Goal: Task Accomplishment & Management: Complete application form

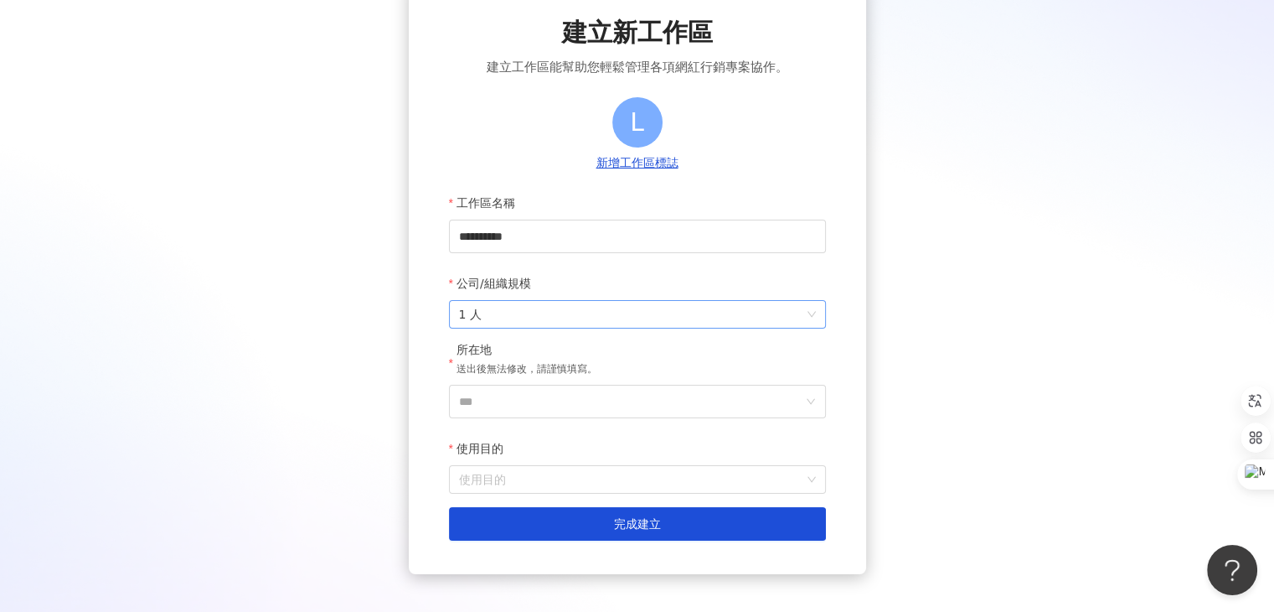
scroll to position [96, 0]
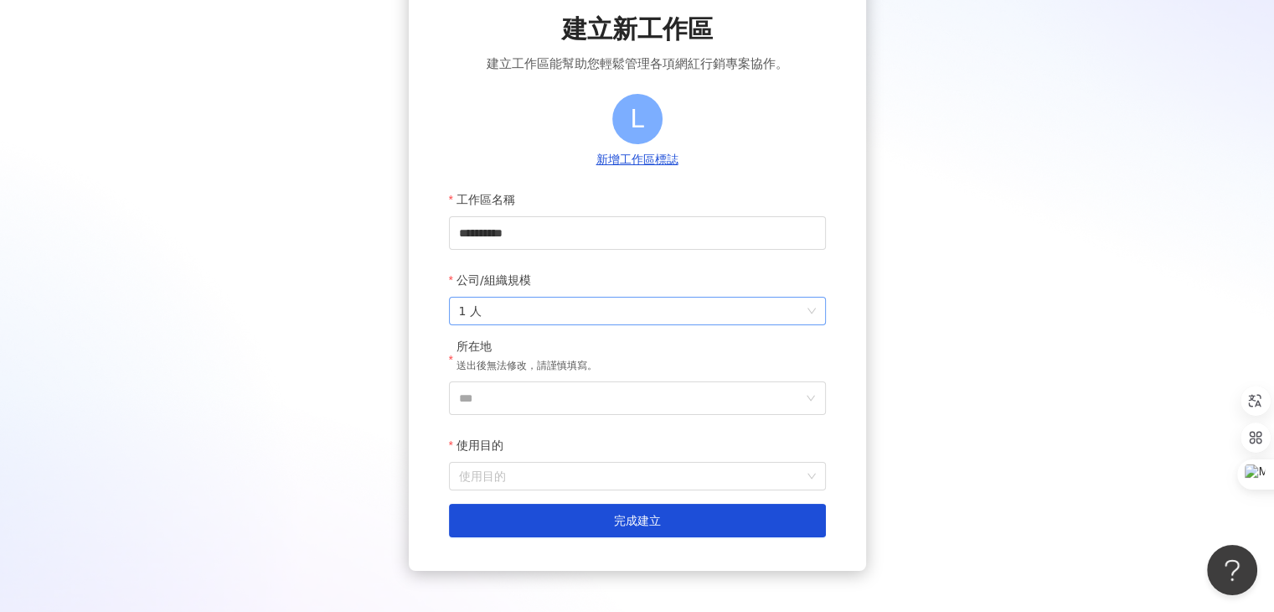
click at [796, 312] on span "1 人" at bounding box center [637, 310] width 357 height 27
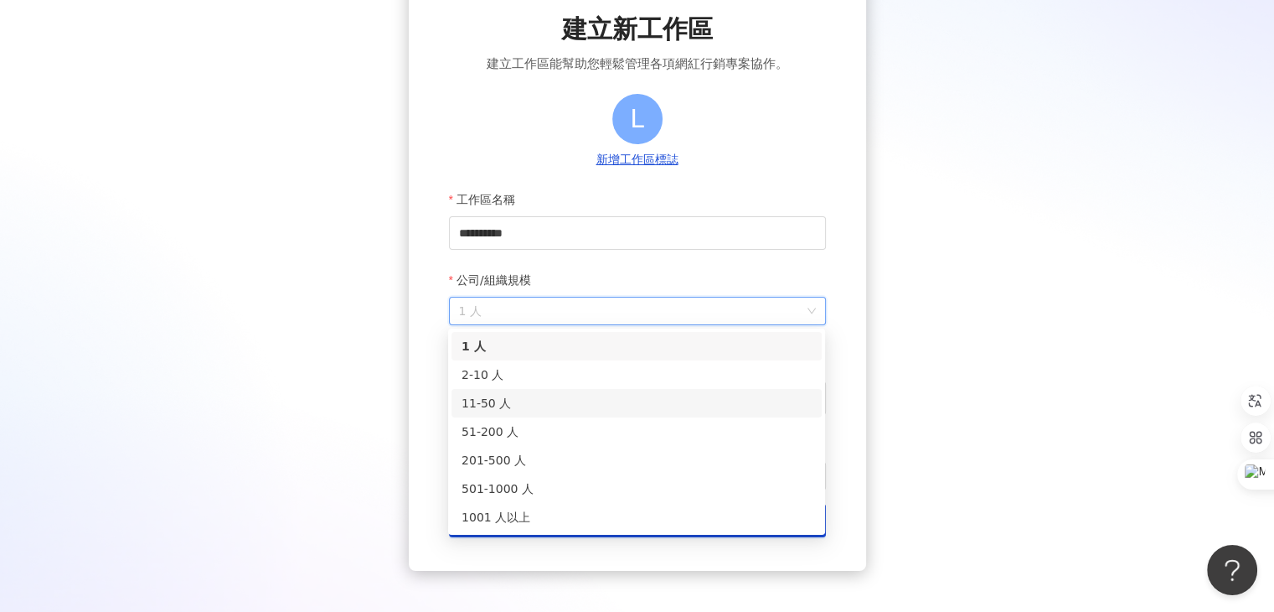
click at [675, 400] on div "11-50 人" at bounding box center [637, 403] width 350 height 18
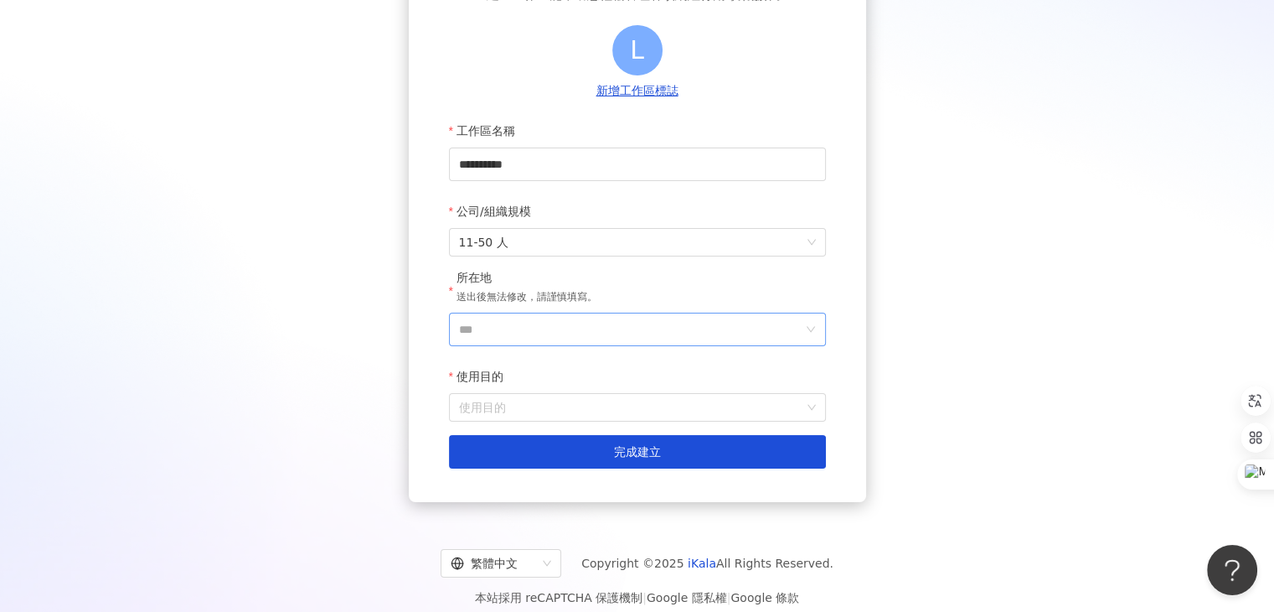
scroll to position [181, 0]
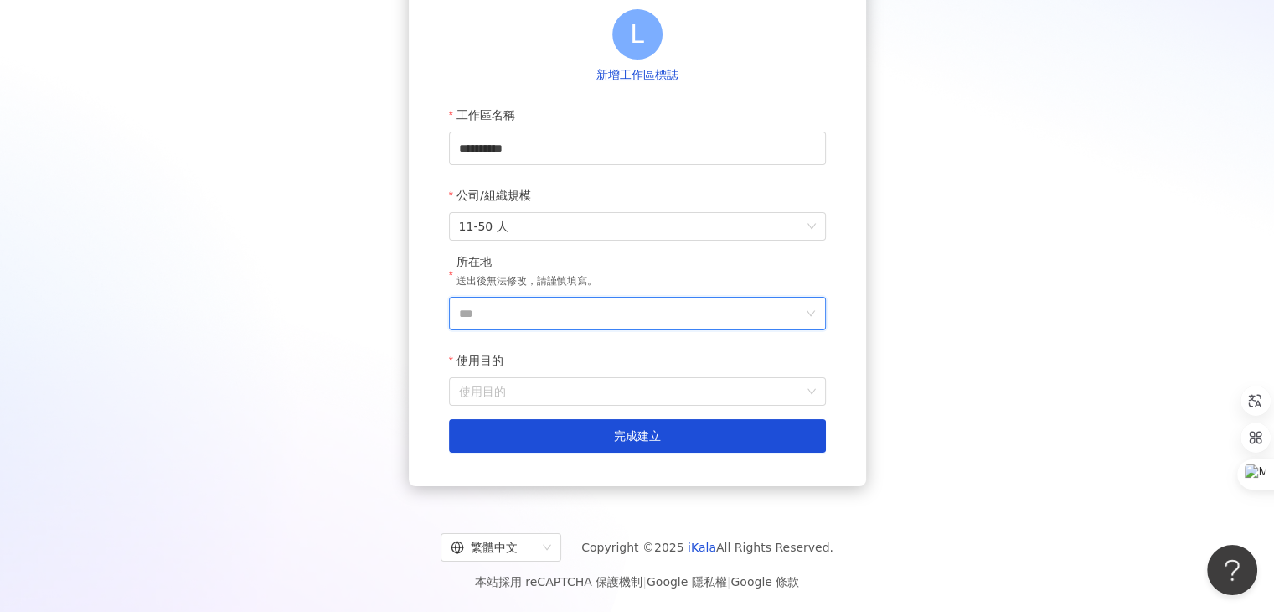
click at [680, 319] on input "***" at bounding box center [630, 313] width 343 height 32
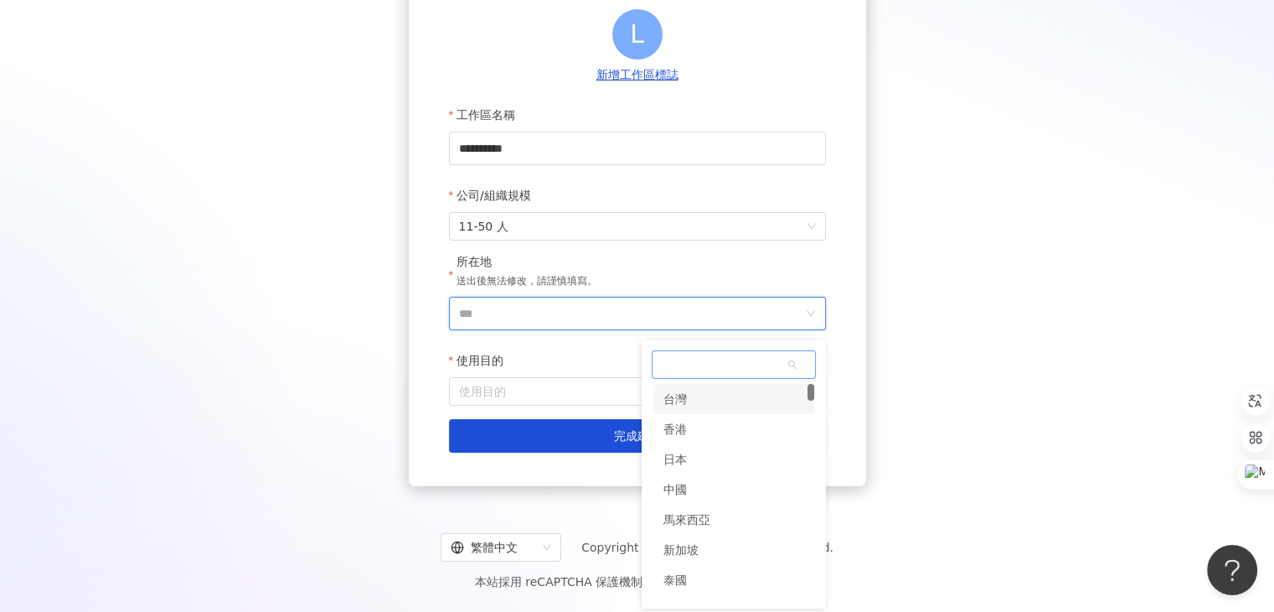
click at [709, 404] on div "台灣" at bounding box center [733, 399] width 161 height 30
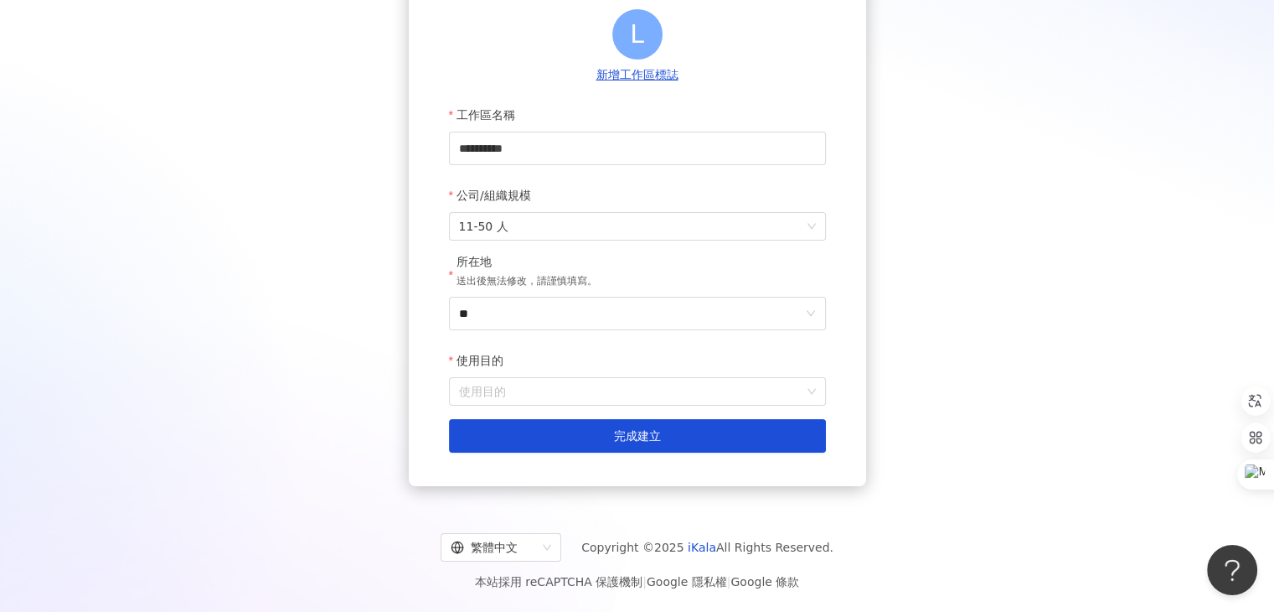
click at [791, 319] on body "**********" at bounding box center [637, 126] width 1274 height 612
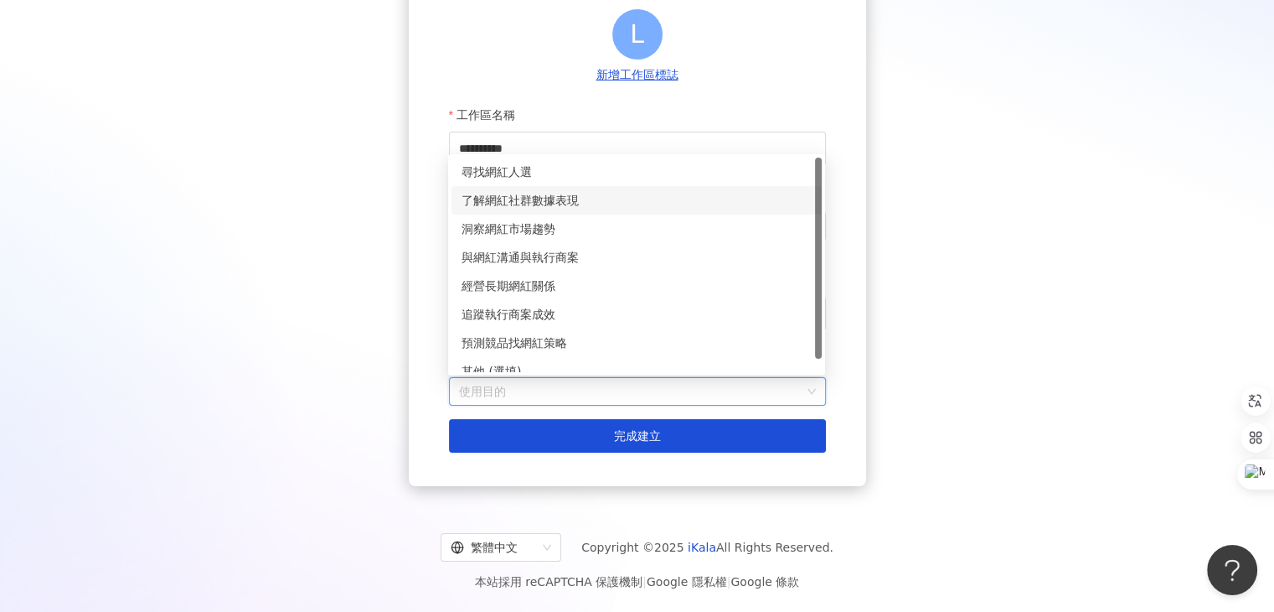
click at [662, 198] on div "了解網紅社群數據表現" at bounding box center [637, 200] width 350 height 18
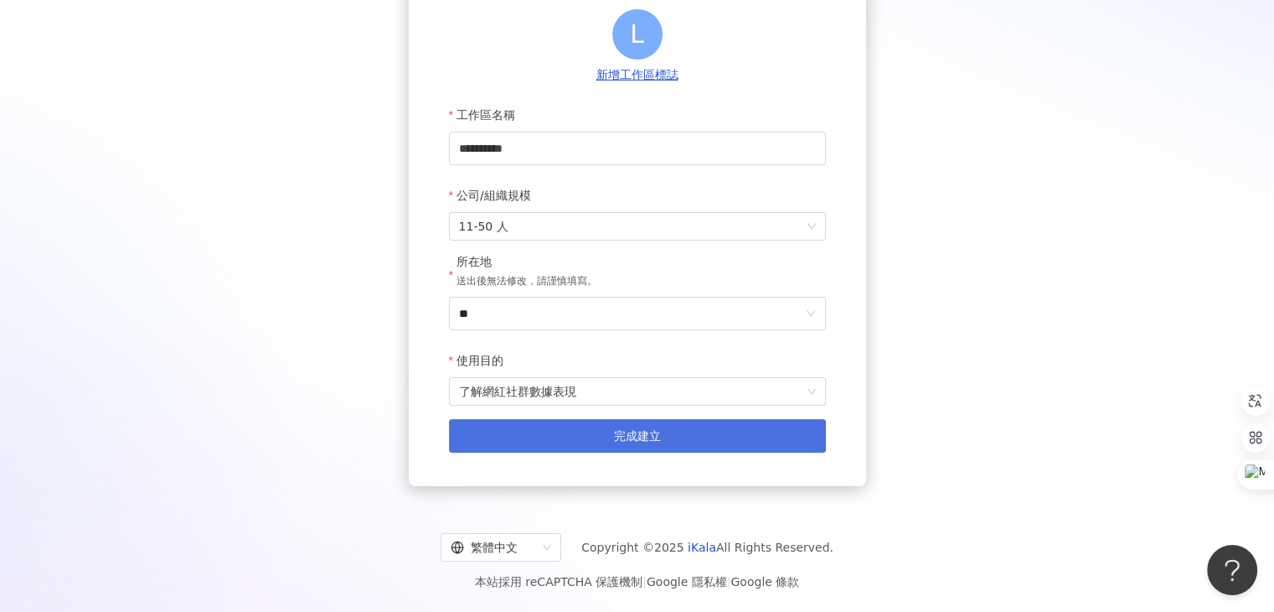
click at [666, 426] on button "完成建立" at bounding box center [637, 436] width 377 height 34
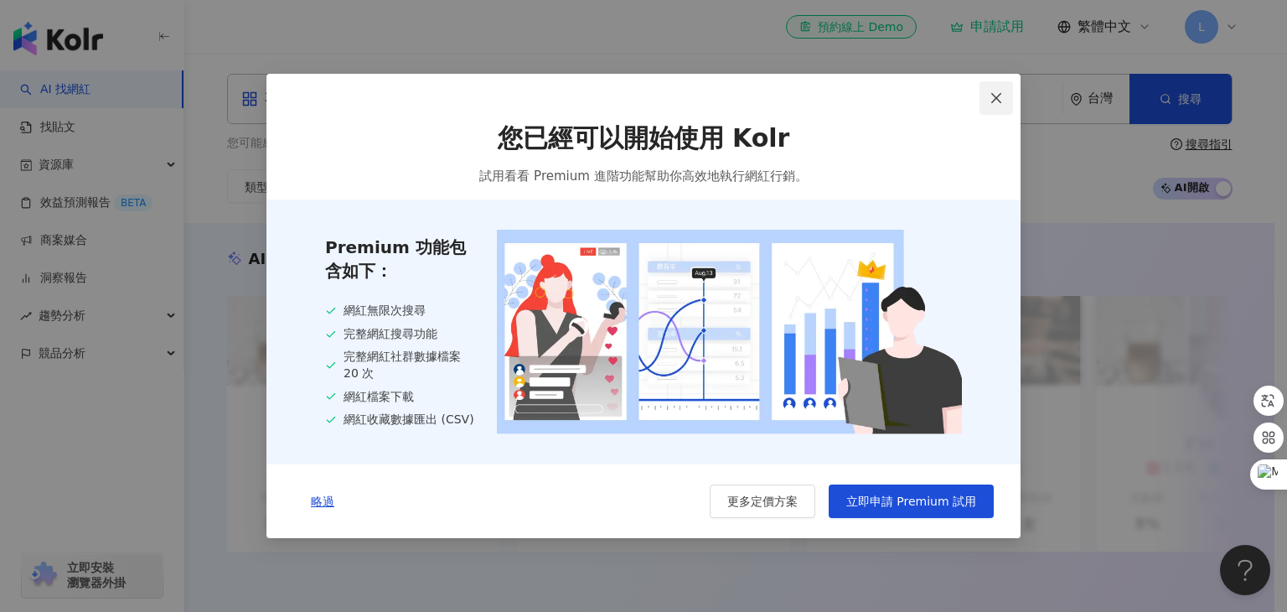
click at [992, 100] on icon "close" at bounding box center [996, 97] width 10 height 10
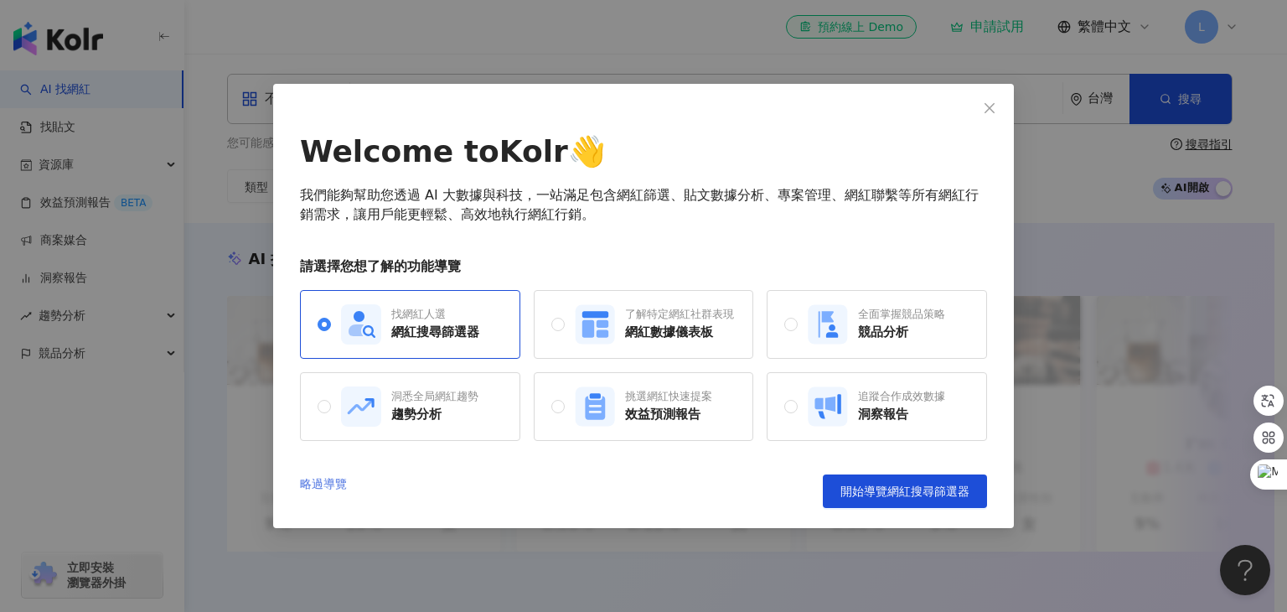
click at [315, 490] on link "略過導覽" at bounding box center [323, 491] width 47 height 34
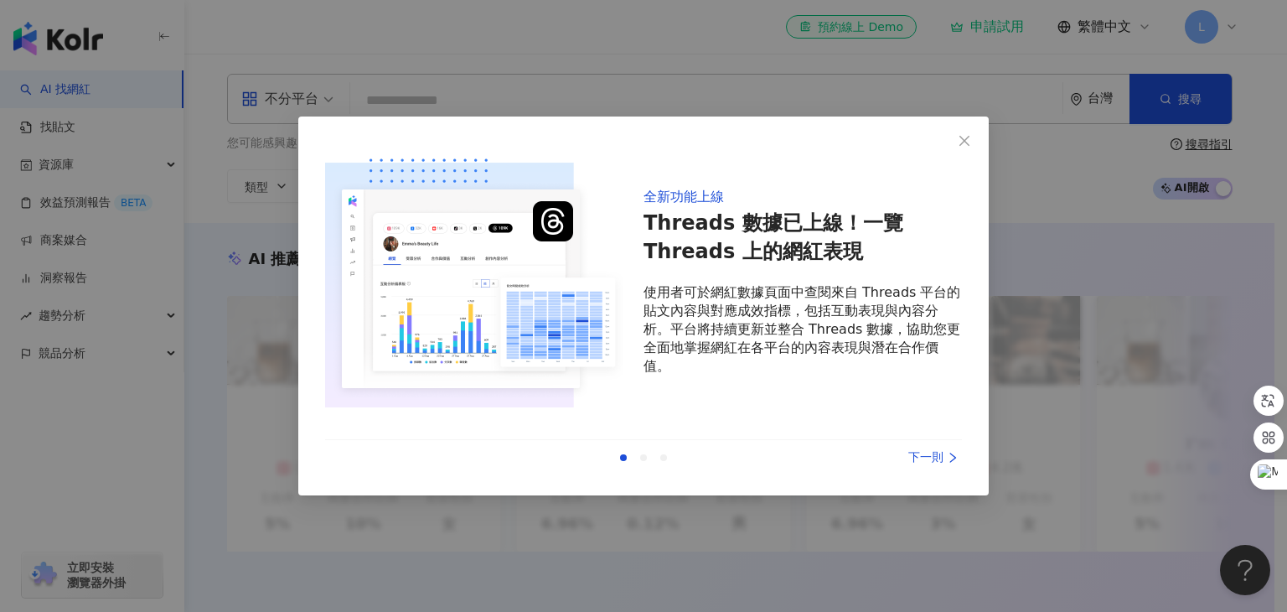
click at [925, 457] on div "下一則" at bounding box center [899, 457] width 126 height 18
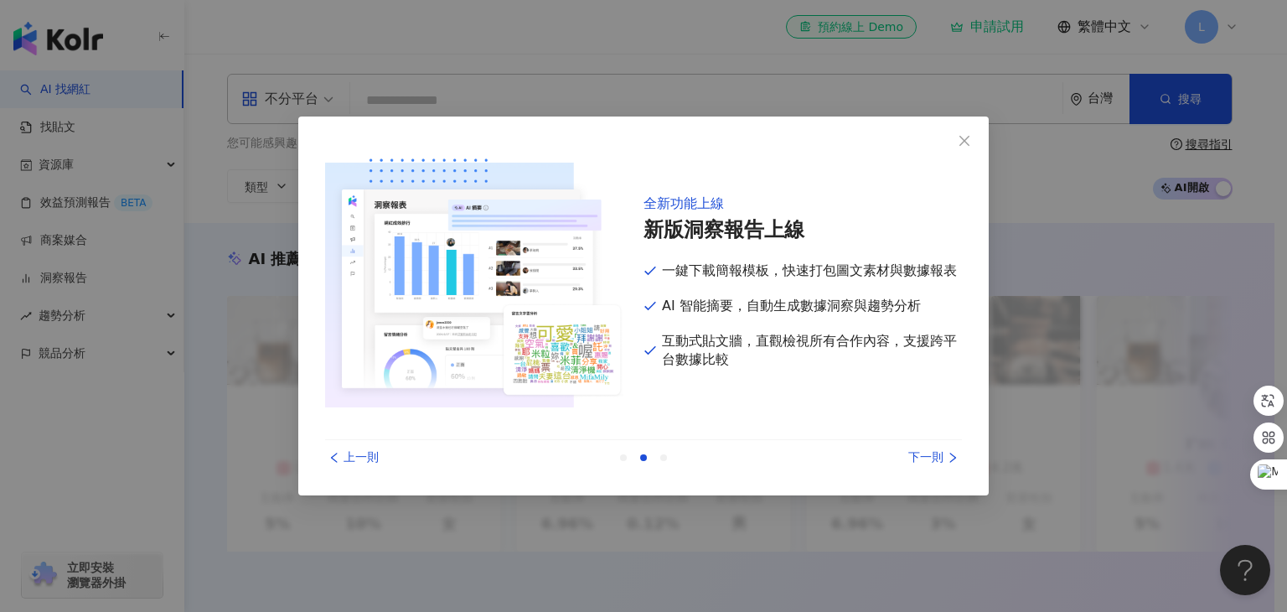
click at [925, 457] on div "下一則" at bounding box center [899, 457] width 126 height 18
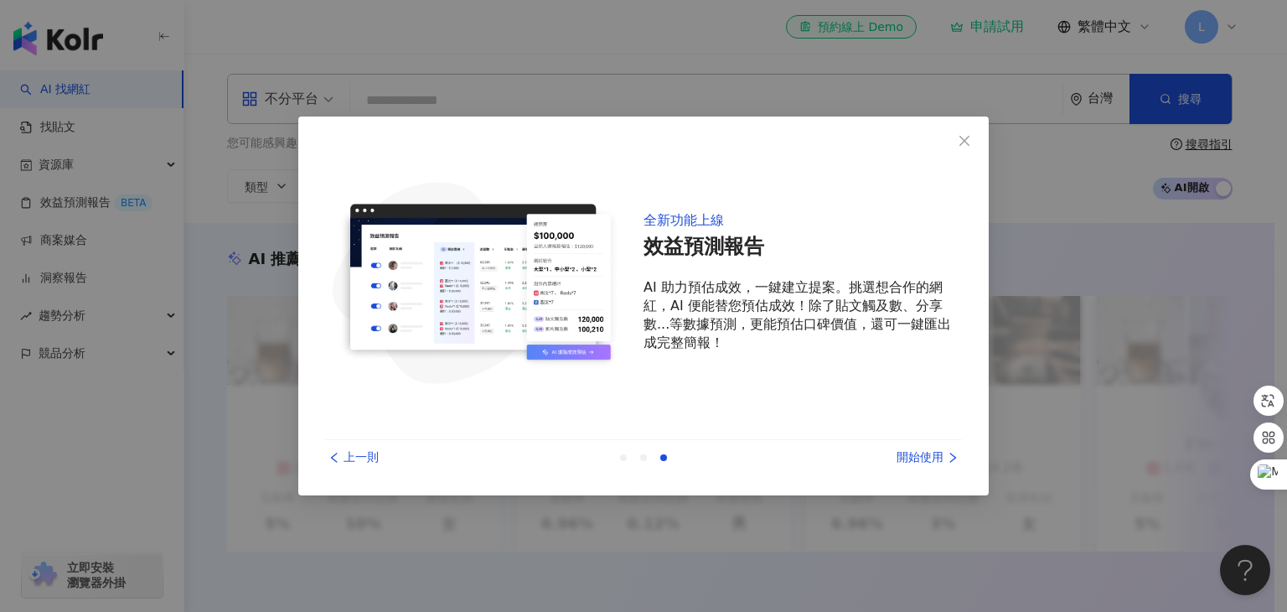
click at [928, 452] on div "開始使用" at bounding box center [899, 457] width 126 height 18
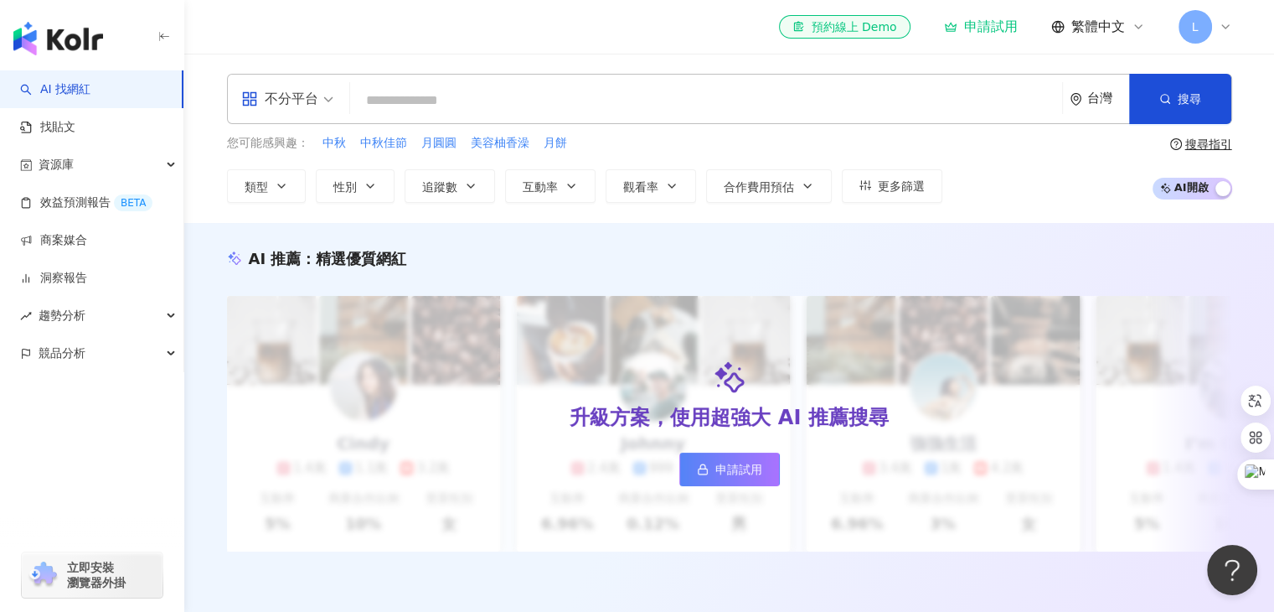
click at [989, 38] on div "el-icon-cs 預約線上 Demo 申請試用 繁體中文 L" at bounding box center [1005, 27] width 452 height 34
click at [1208, 28] on span "L" at bounding box center [1196, 27] width 34 height 34
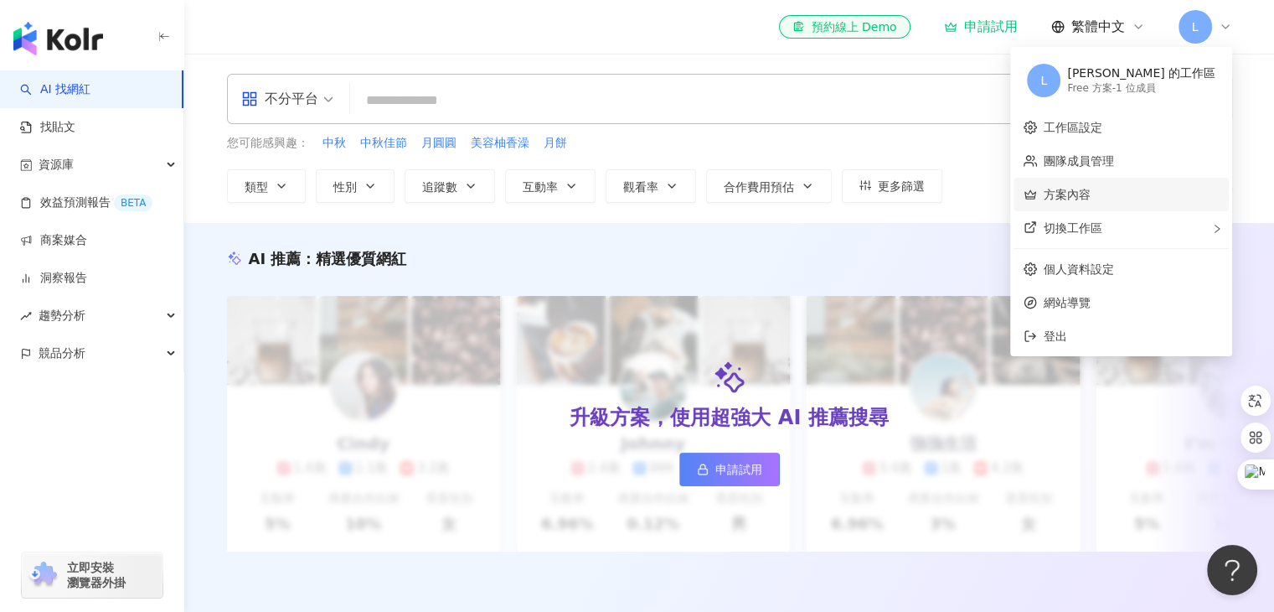
click at [1091, 189] on link "方案內容" at bounding box center [1067, 194] width 47 height 13
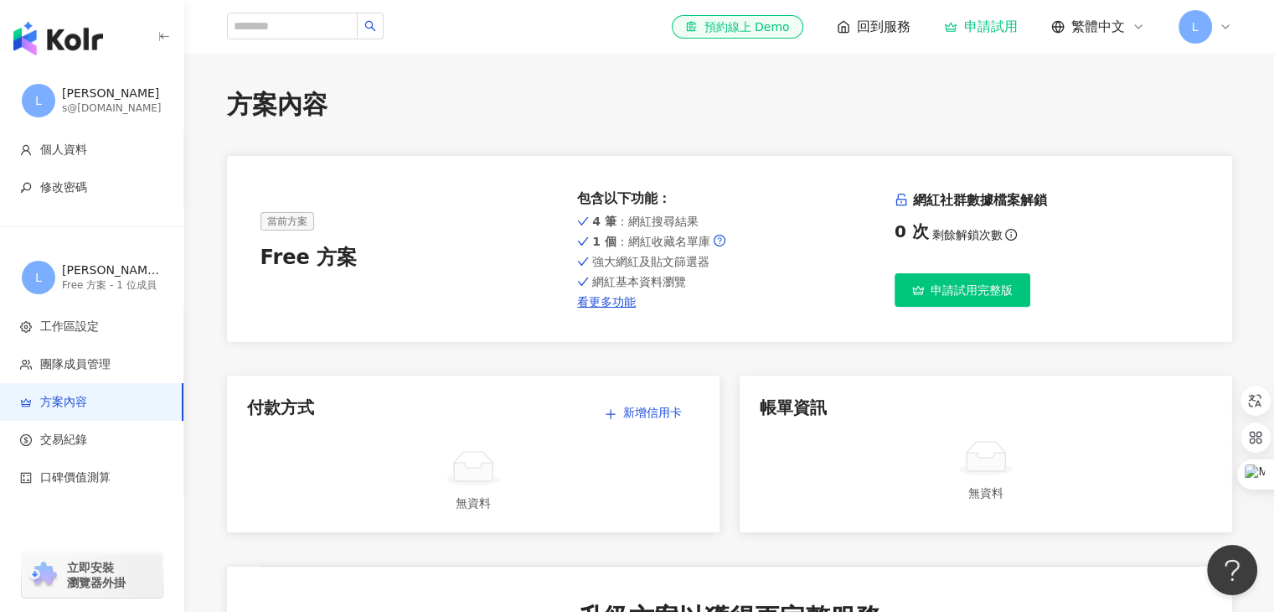
click at [961, 292] on span "申請試用完整版" at bounding box center [972, 289] width 82 height 13
